Goal: Task Accomplishment & Management: Manage account settings

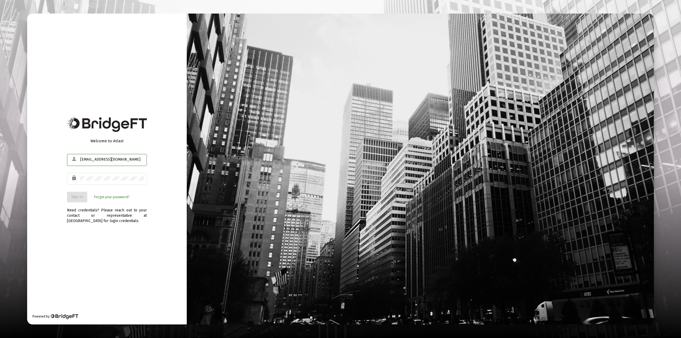
type input "[EMAIL_ADDRESS][DOMAIN_NAME]"
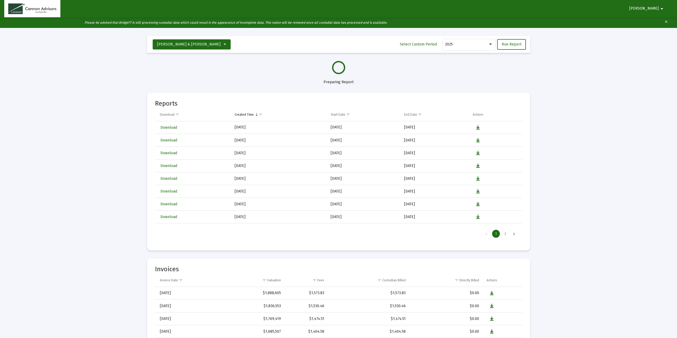
select select "View all"
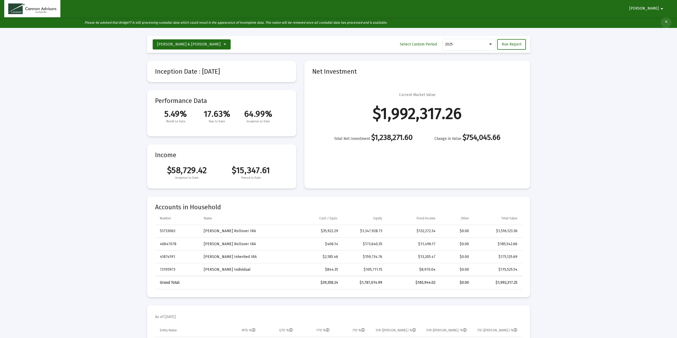
click at [667, 21] on mat-icon "clear" at bounding box center [667, 23] width 4 height 8
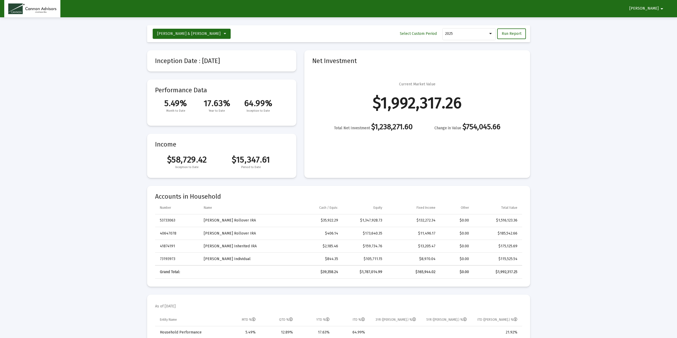
click at [663, 10] on mat-icon "arrow_drop_down" at bounding box center [662, 8] width 6 height 11
click at [662, 22] on button "Logout" at bounding box center [660, 22] width 30 height 13
